Goal: Task Accomplishment & Management: Manage account settings

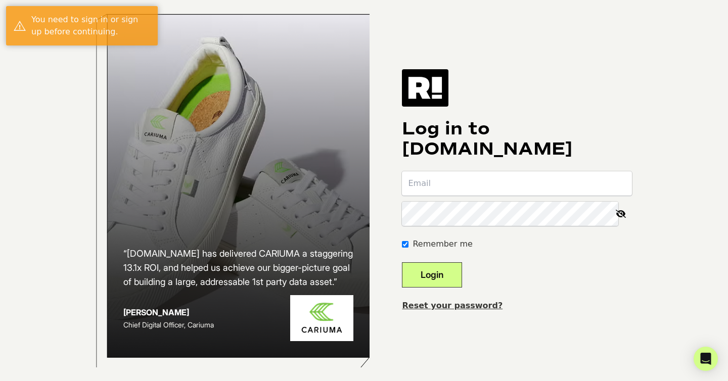
type input "[EMAIL_ADDRESS][DOMAIN_NAME]"
click at [452, 287] on button "Login" at bounding box center [432, 274] width 60 height 25
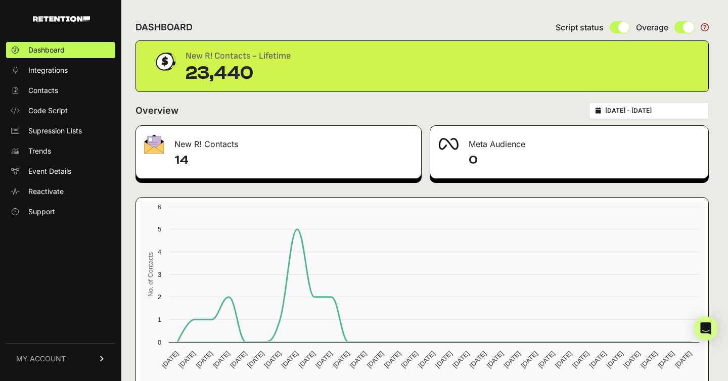
click at [74, 359] on link "MY ACCOUNT" at bounding box center [60, 358] width 109 height 31
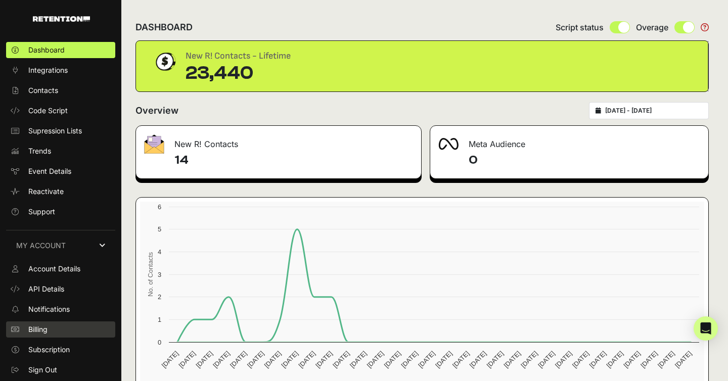
click at [33, 329] on span "Billing" at bounding box center [37, 330] width 19 height 10
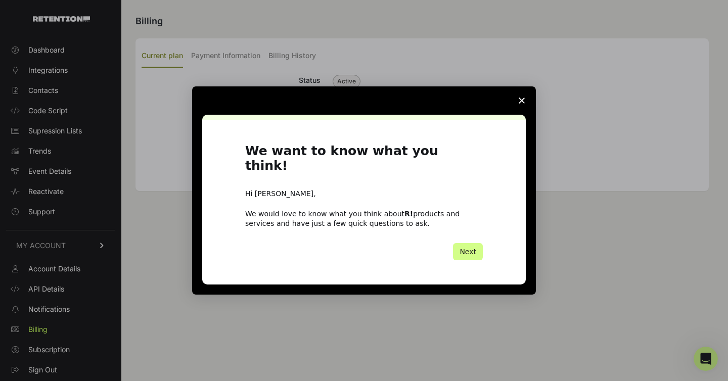
click at [522, 104] on polygon "Close survey" at bounding box center [522, 101] width 6 height 6
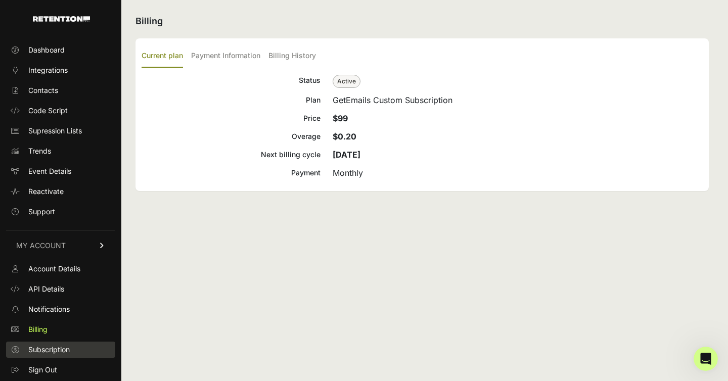
click at [48, 352] on span "Subscription" at bounding box center [48, 350] width 41 height 10
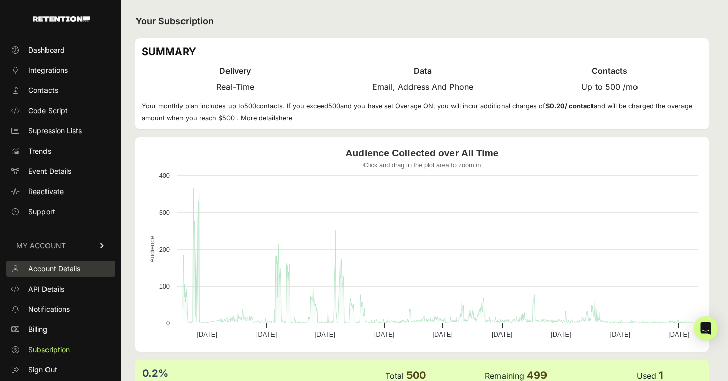
click at [68, 267] on span "Account Details" at bounding box center [54, 269] width 52 height 10
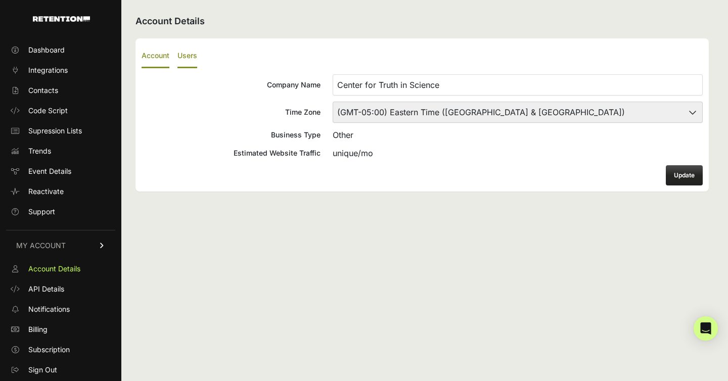
click at [189, 56] on label "Users" at bounding box center [187, 56] width 20 height 24
click at [0, 0] on input "Users" at bounding box center [0, 0] width 0 height 0
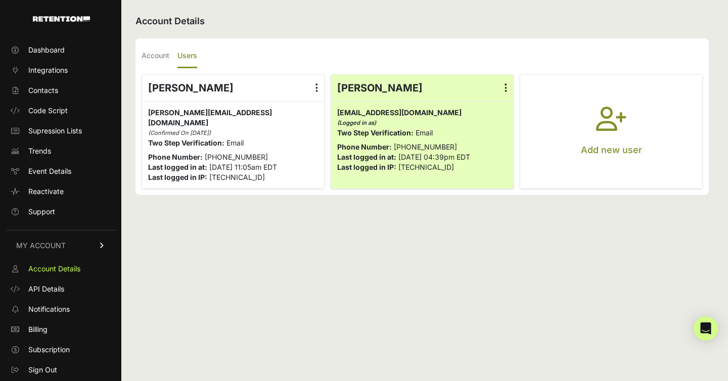
click at [313, 83] on label at bounding box center [316, 88] width 15 height 26
click at [0, 0] on input "radio" at bounding box center [0, 0] width 0 height 0
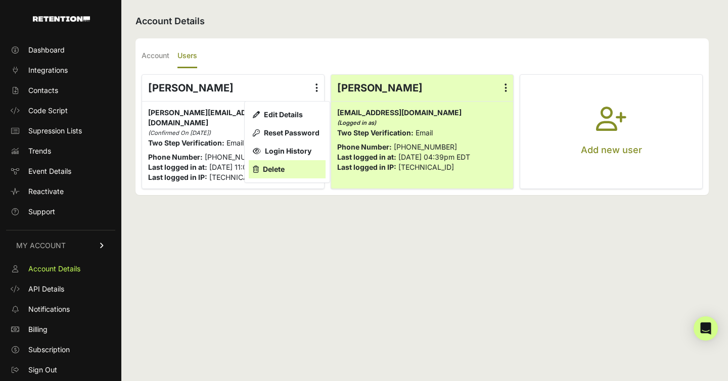
click at [276, 171] on link "Delete" at bounding box center [287, 169] width 77 height 18
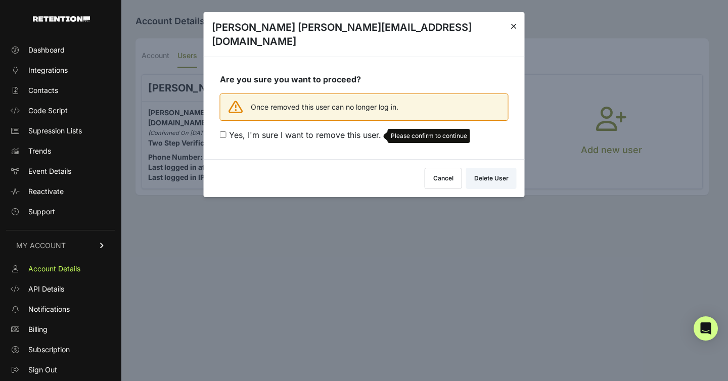
click at [222, 131] on input "Yes, I'm sure I want to remove this user. Please confirm to continue" at bounding box center [223, 134] width 7 height 7
checkbox input "true"
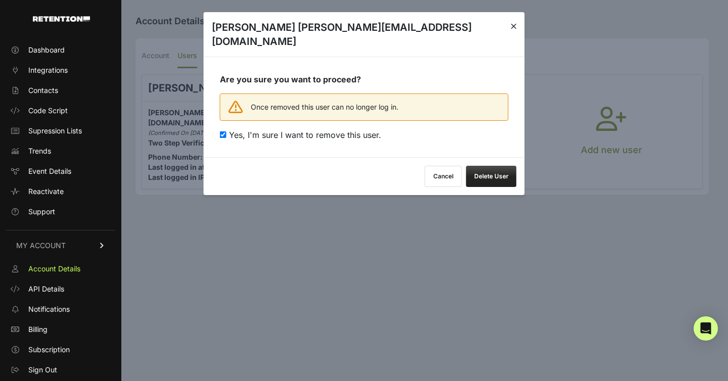
click at [498, 166] on button "Delete User" at bounding box center [491, 176] width 51 height 21
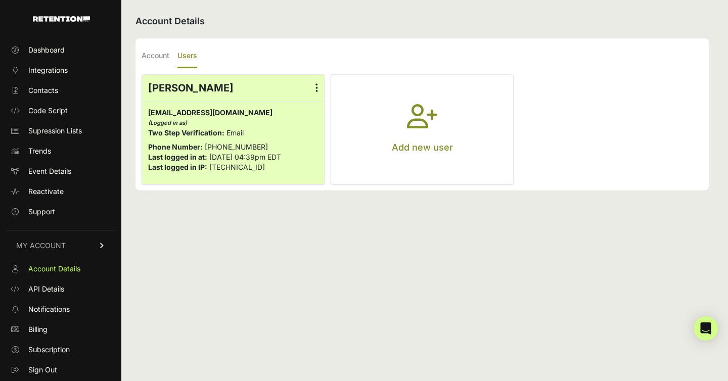
click at [102, 245] on icon at bounding box center [102, 246] width 7 height 6
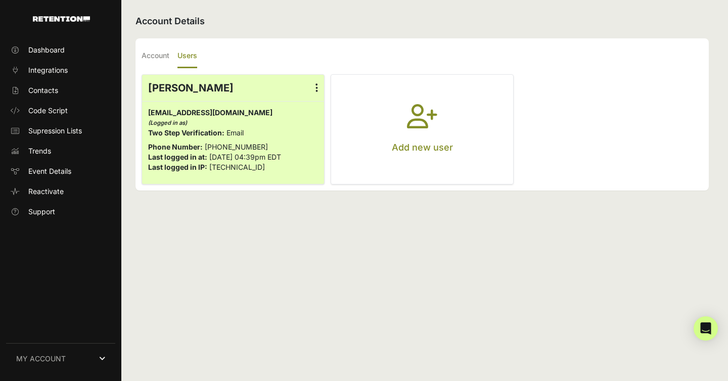
click at [102, 360] on icon at bounding box center [102, 358] width 6 height 7
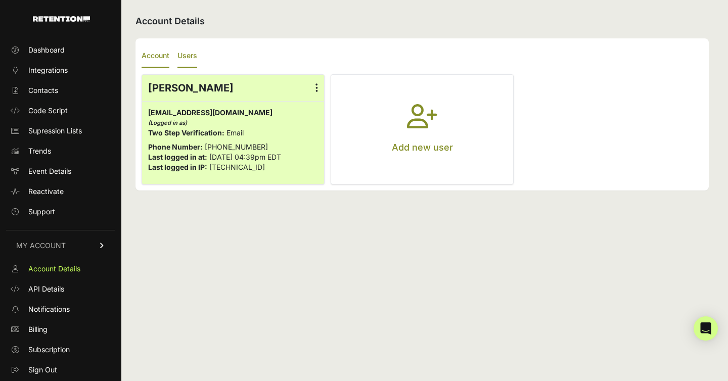
click at [151, 55] on label "Account" at bounding box center [156, 56] width 28 height 24
click at [0, 0] on input "Account" at bounding box center [0, 0] width 0 height 0
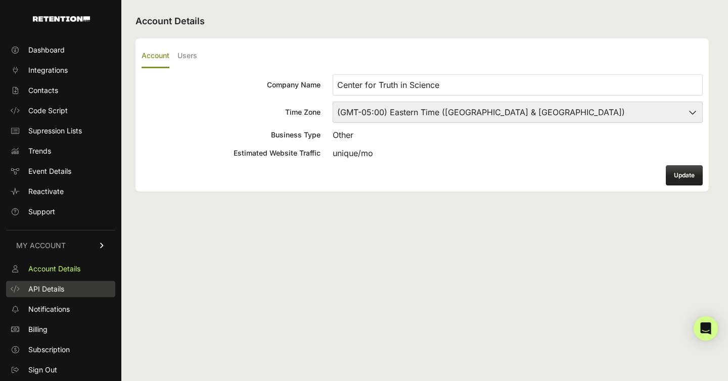
click at [56, 289] on span "API Details" at bounding box center [46, 289] width 36 height 10
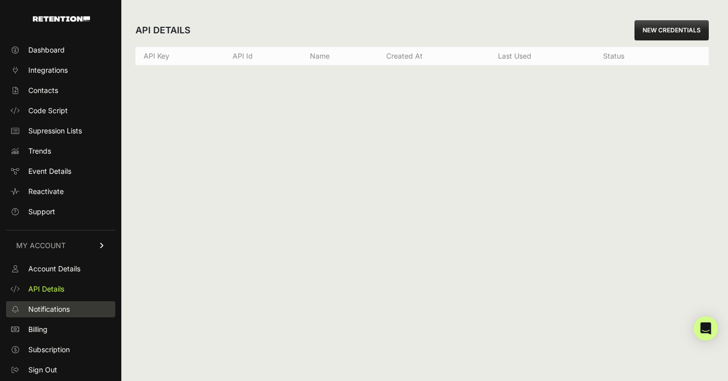
click at [50, 311] on span "Notifications" at bounding box center [48, 309] width 41 height 10
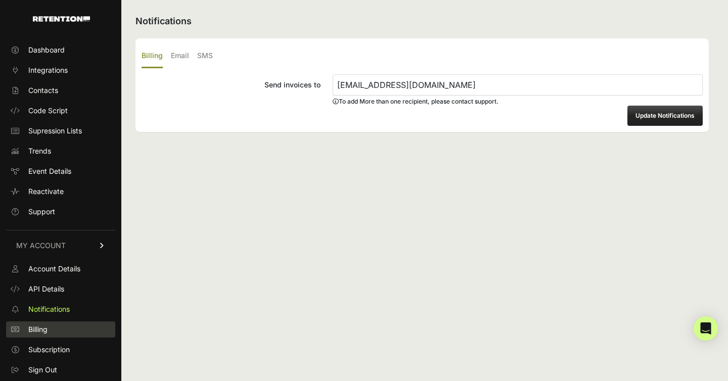
click at [45, 331] on span "Billing" at bounding box center [37, 330] width 19 height 10
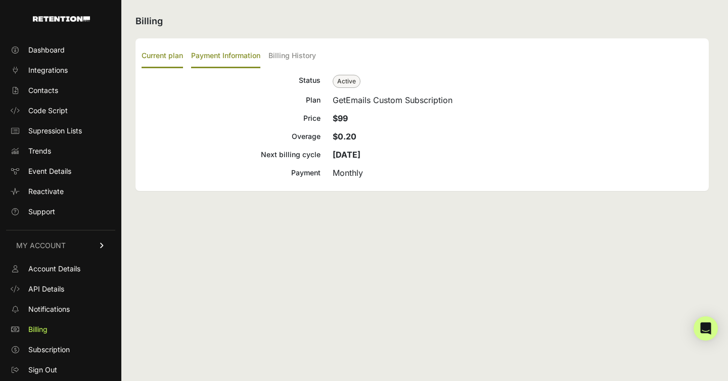
click at [214, 54] on label "Payment Information" at bounding box center [225, 56] width 69 height 24
click at [0, 0] on input "Payment Information" at bounding box center [0, 0] width 0 height 0
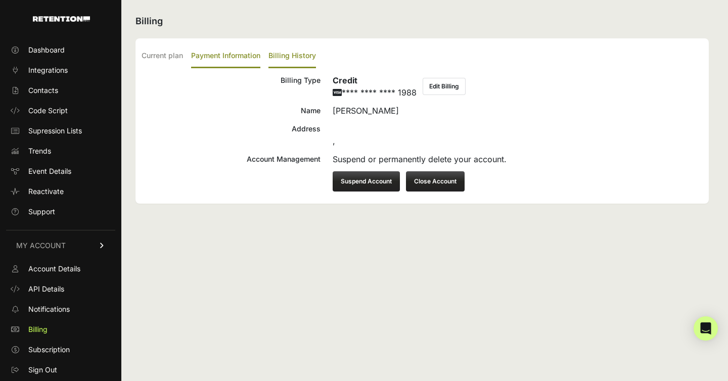
click at [303, 53] on label "Billing History" at bounding box center [292, 56] width 48 height 24
click at [0, 0] on input "Billing History" at bounding box center [0, 0] width 0 height 0
